Goal: Task Accomplishment & Management: Manage account settings

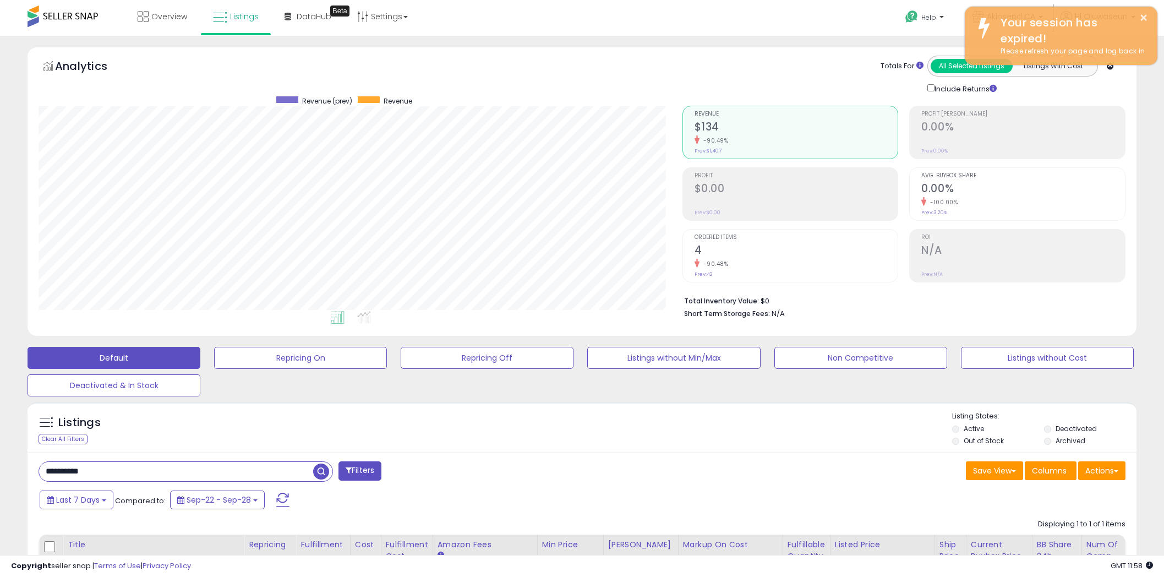
scroll to position [226, 643]
